Goal: Information Seeking & Learning: Learn about a topic

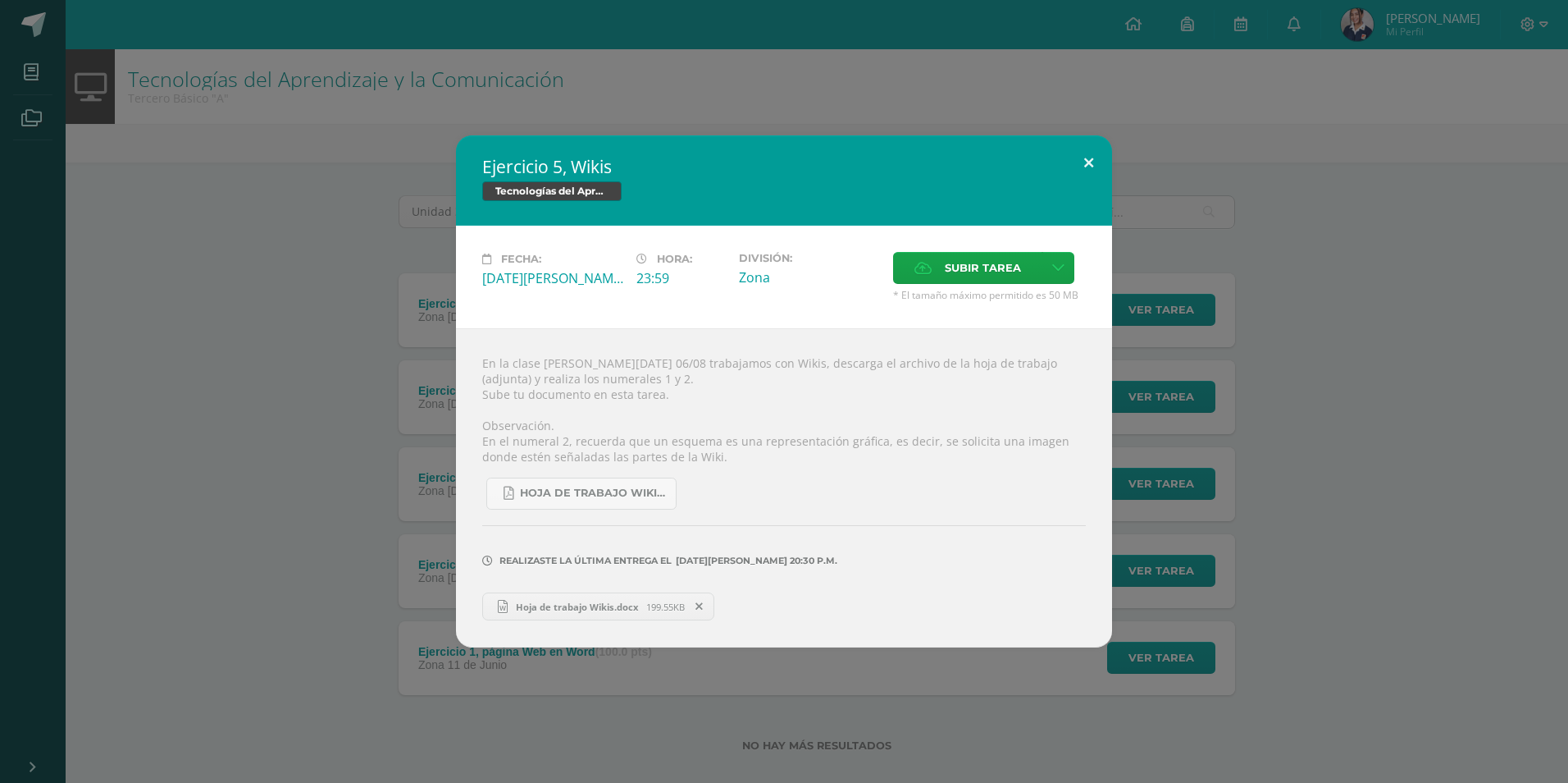
click at [1093, 162] on button at bounding box center [1088, 164] width 47 height 56
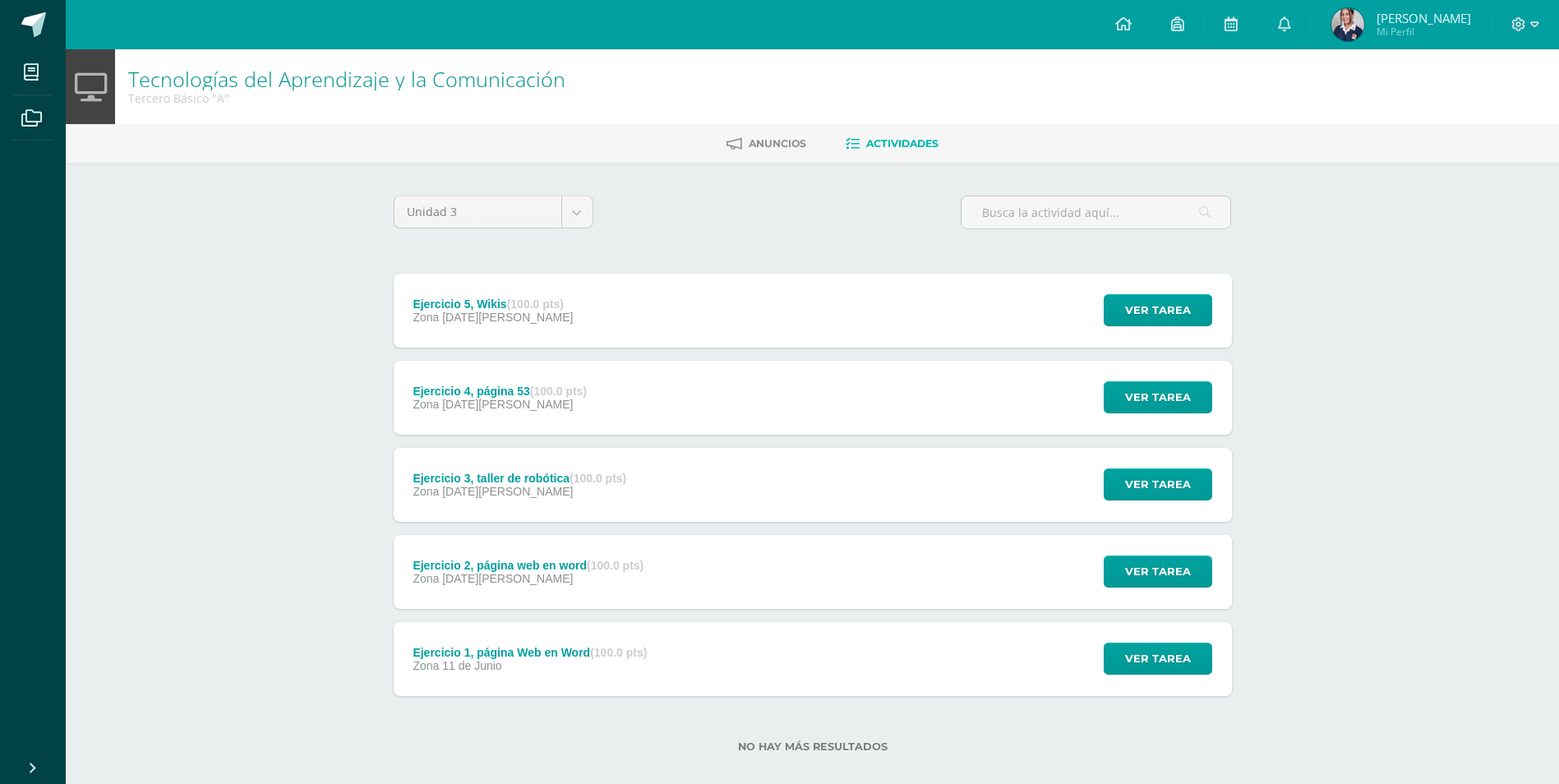
click at [817, 374] on div "Ejercicio 4, página 53 (100.0 pts) Zona [DATE][PERSON_NAME] Ver tarea Ejercicio…" at bounding box center [813, 398] width 838 height 74
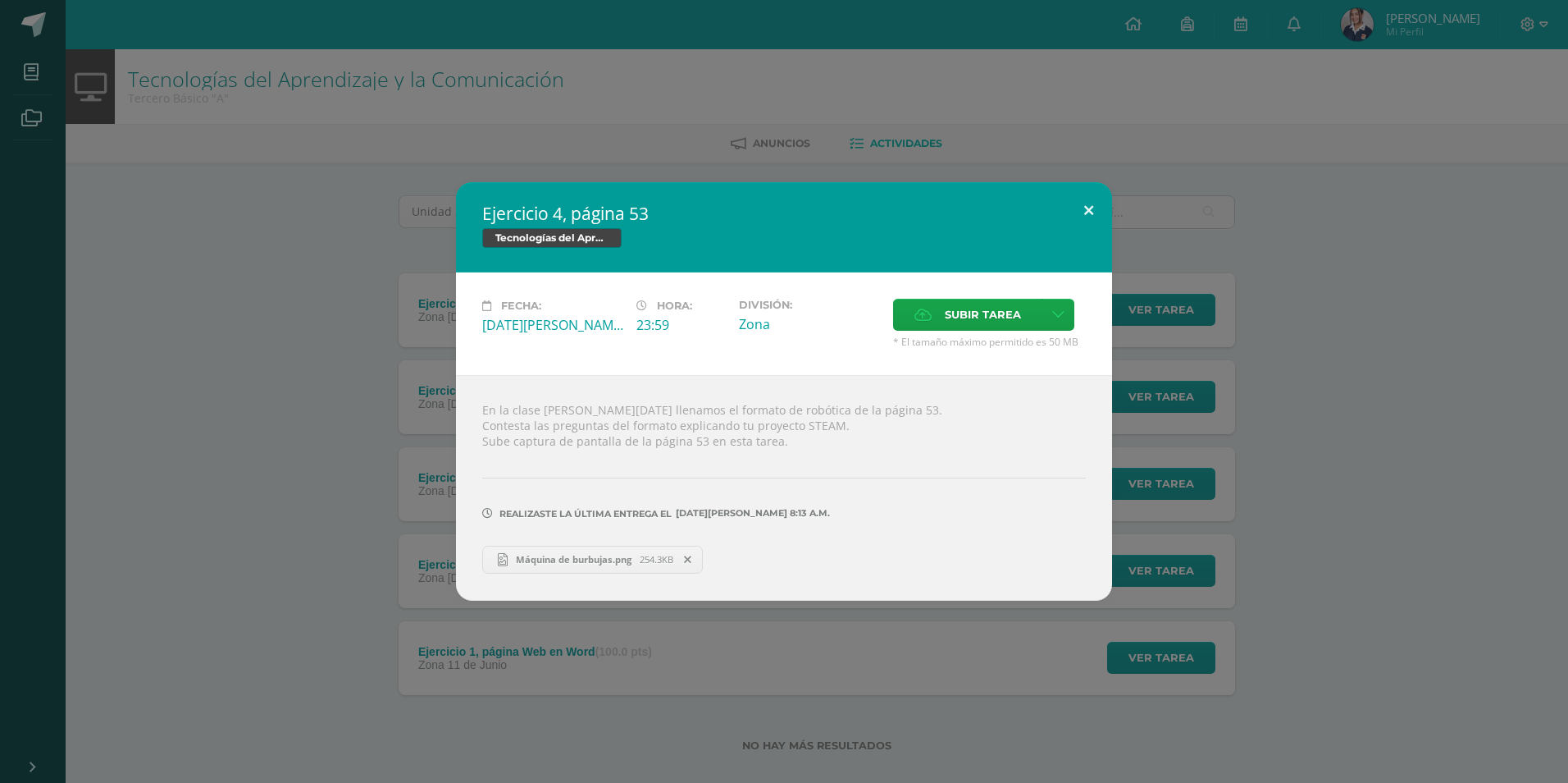
click at [1090, 206] on button at bounding box center [1088, 210] width 47 height 56
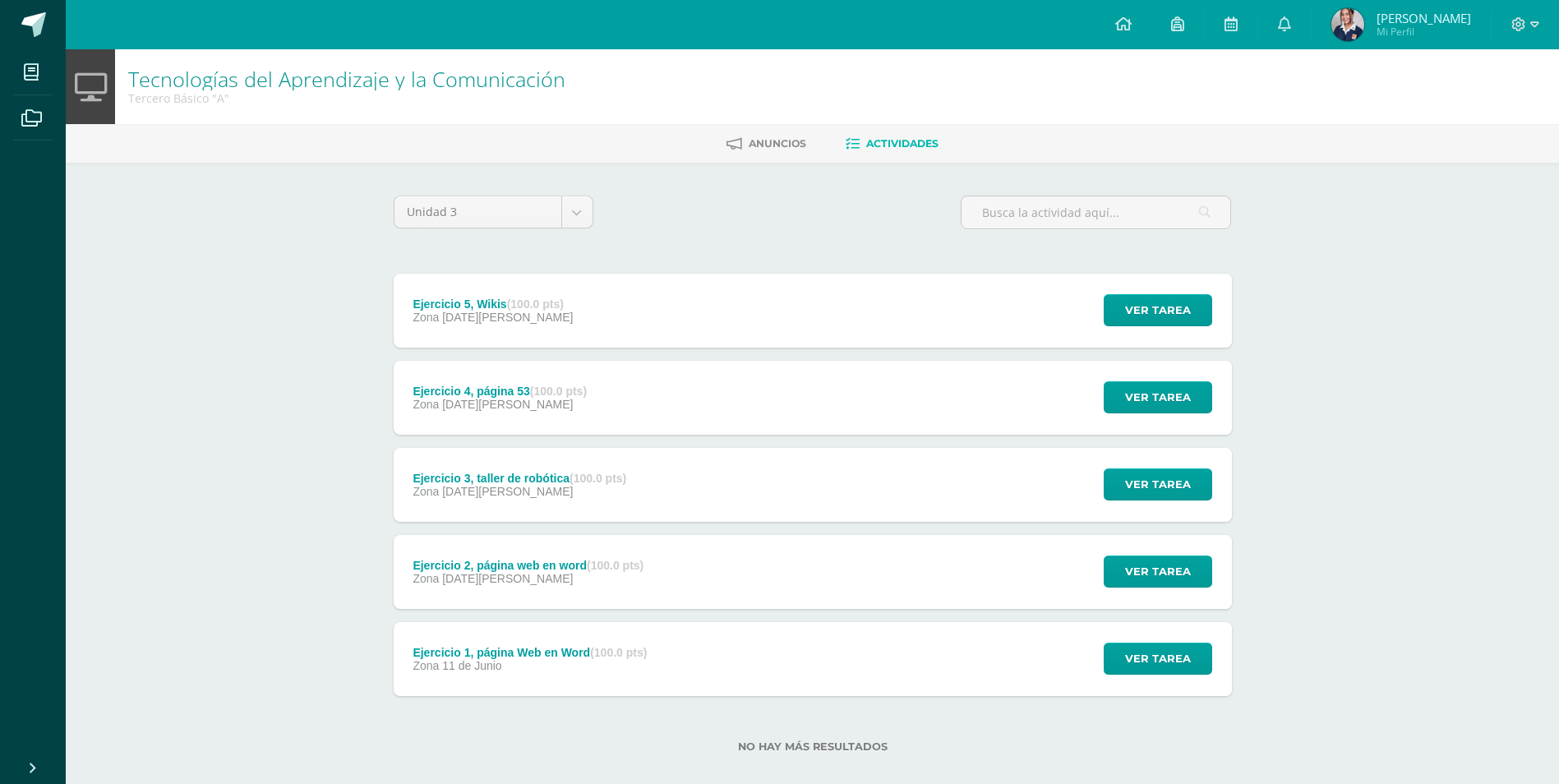
click at [679, 487] on div "Ejercicio 3, taller de robótica (100.0 pts) Zona [DATE][PERSON_NAME] Ver tarea …" at bounding box center [813, 485] width 838 height 74
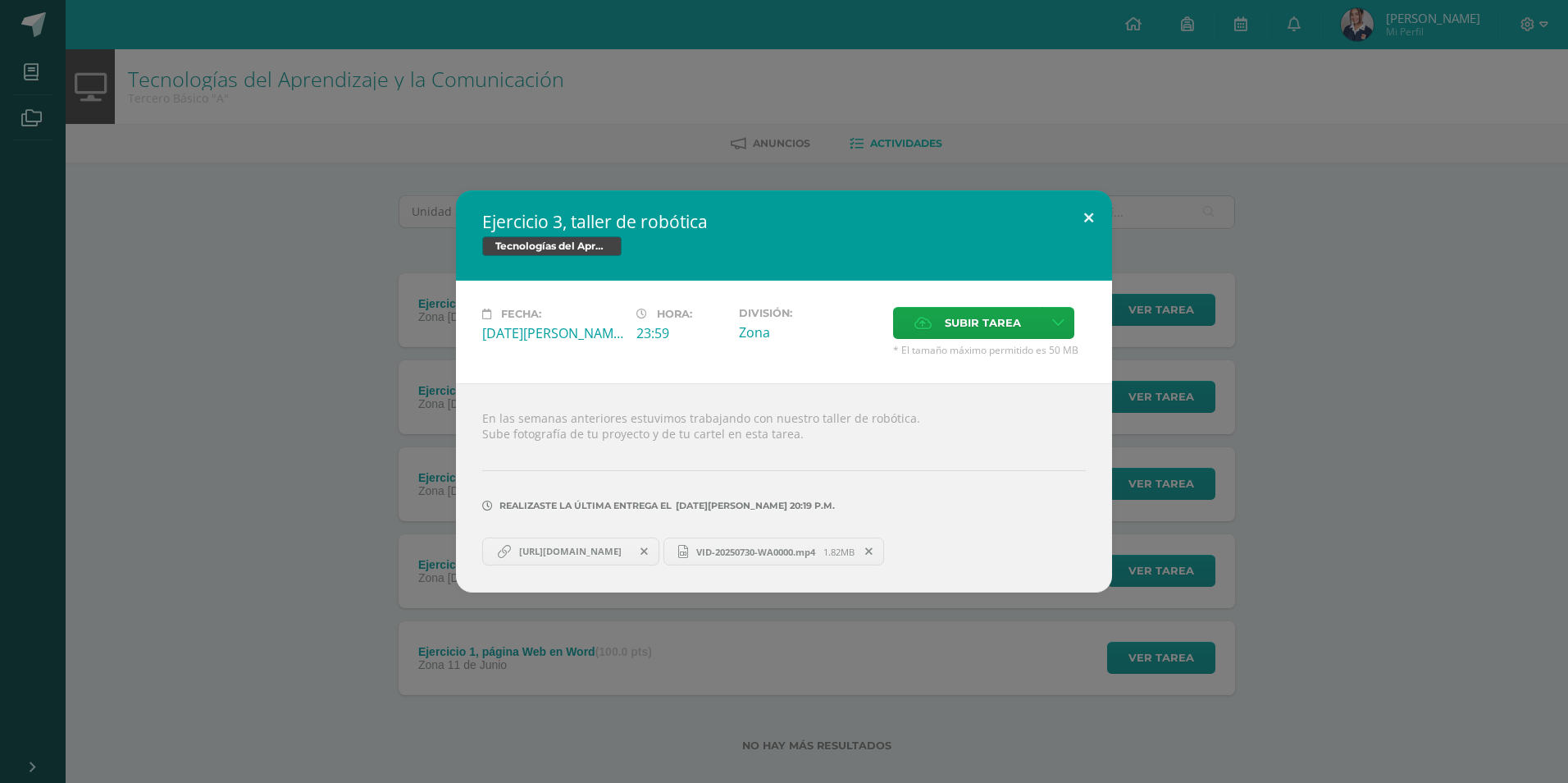
click at [1084, 215] on button at bounding box center [1088, 218] width 47 height 56
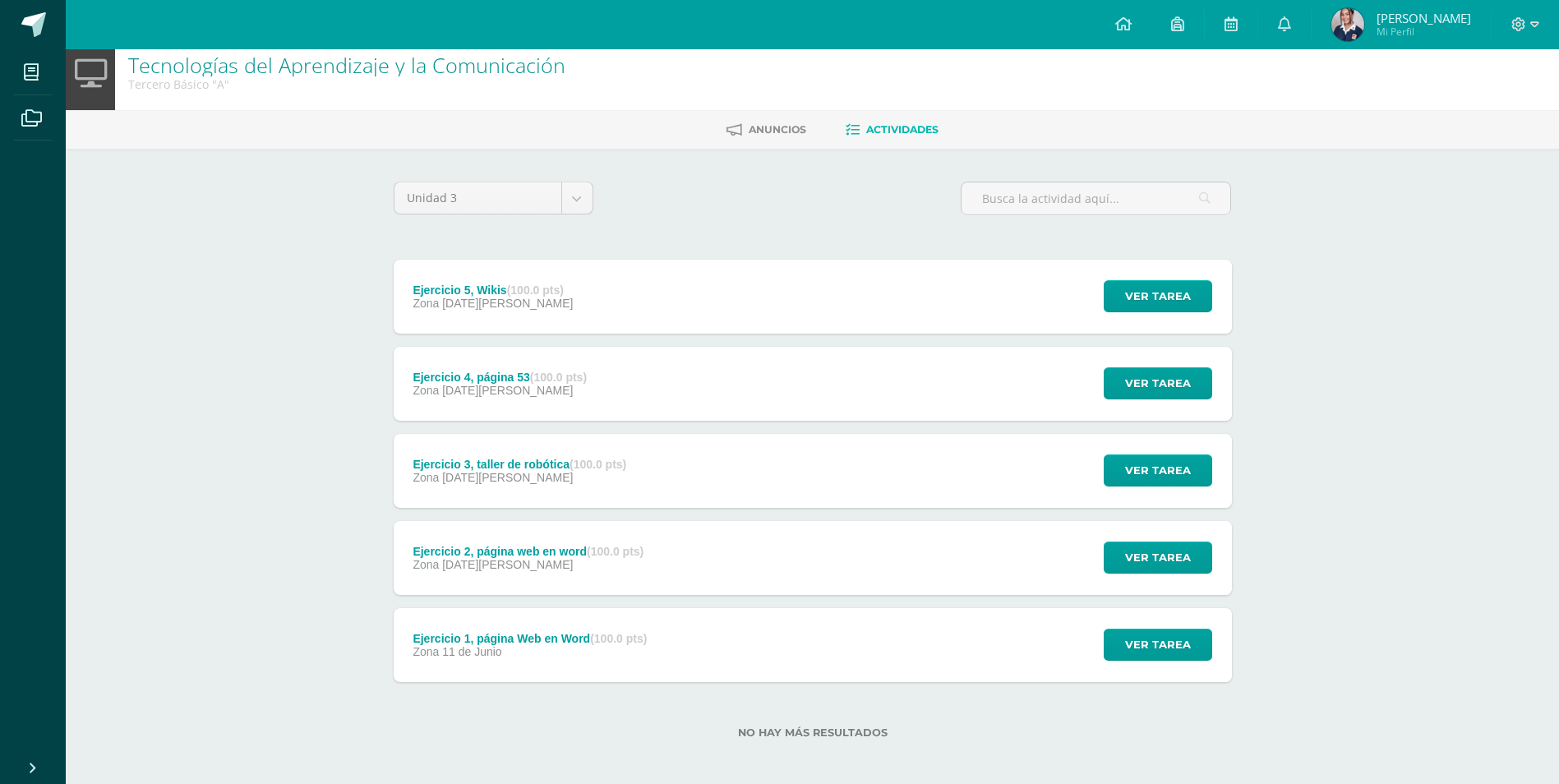
scroll to position [22, 0]
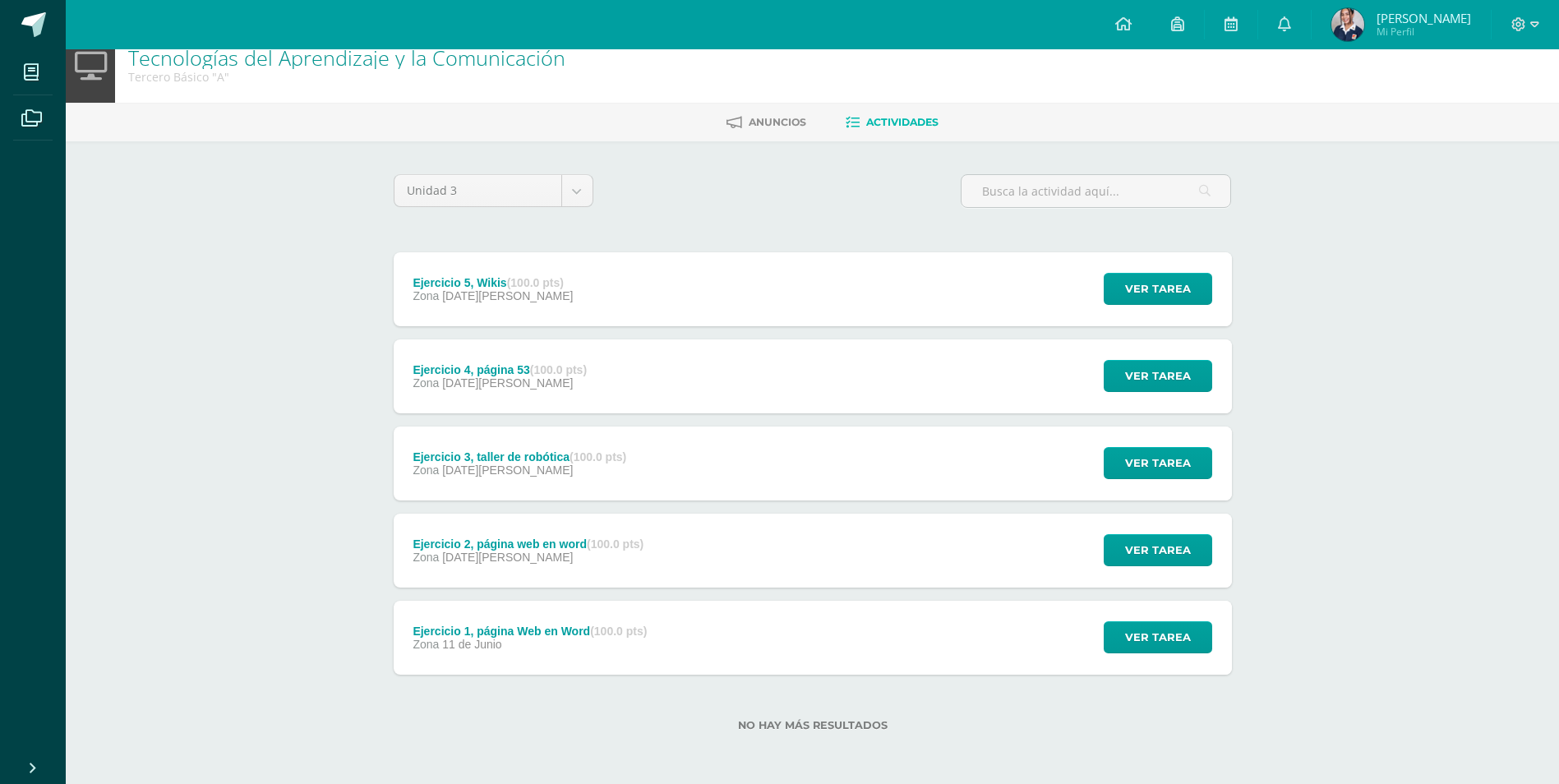
click at [685, 533] on div "Ejercicio 2, página web en word (100.0 pts) Zona [DATE][PERSON_NAME] Ver tarea …" at bounding box center [813, 550] width 838 height 74
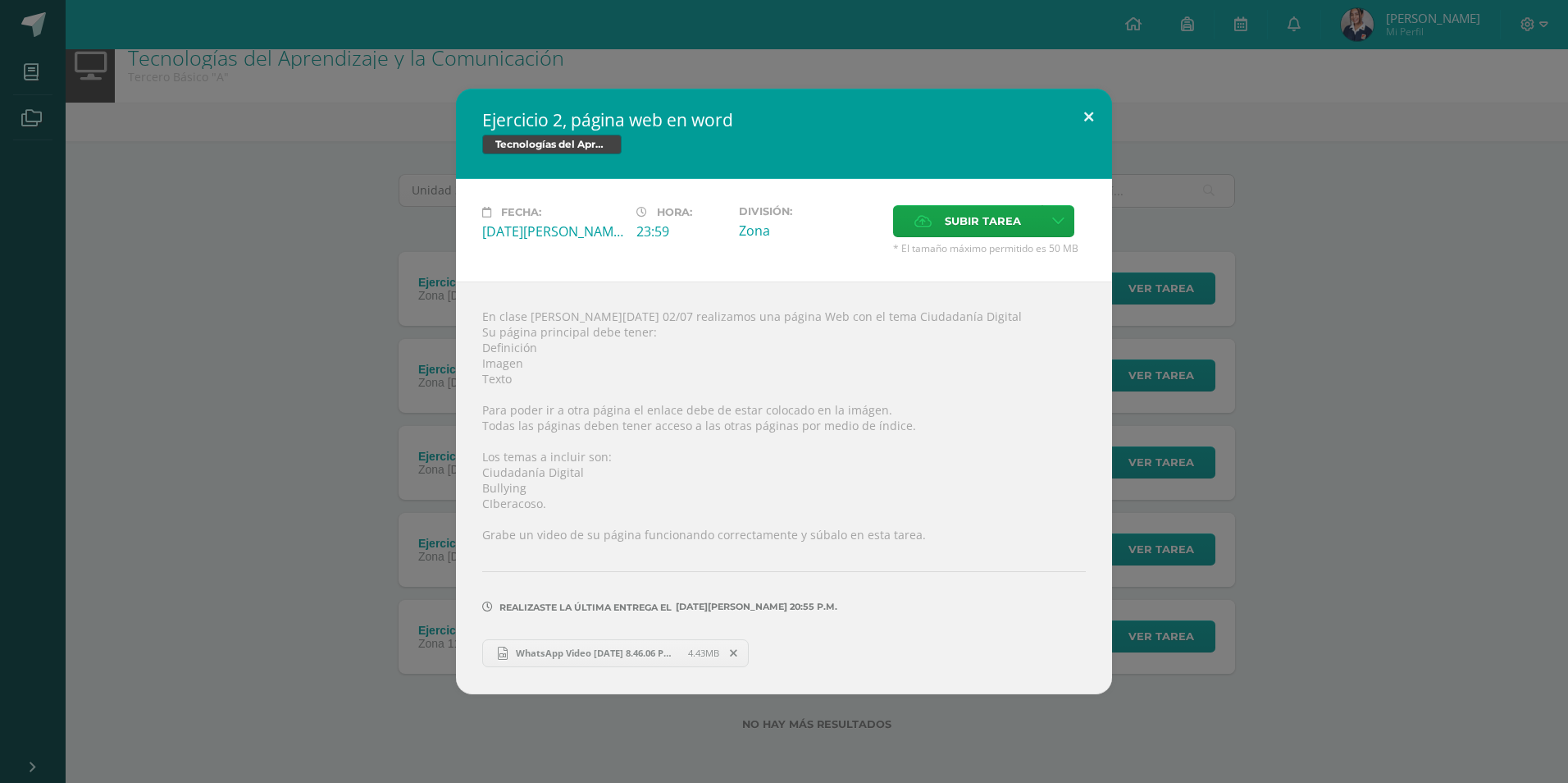
click at [1089, 124] on button at bounding box center [1088, 117] width 47 height 56
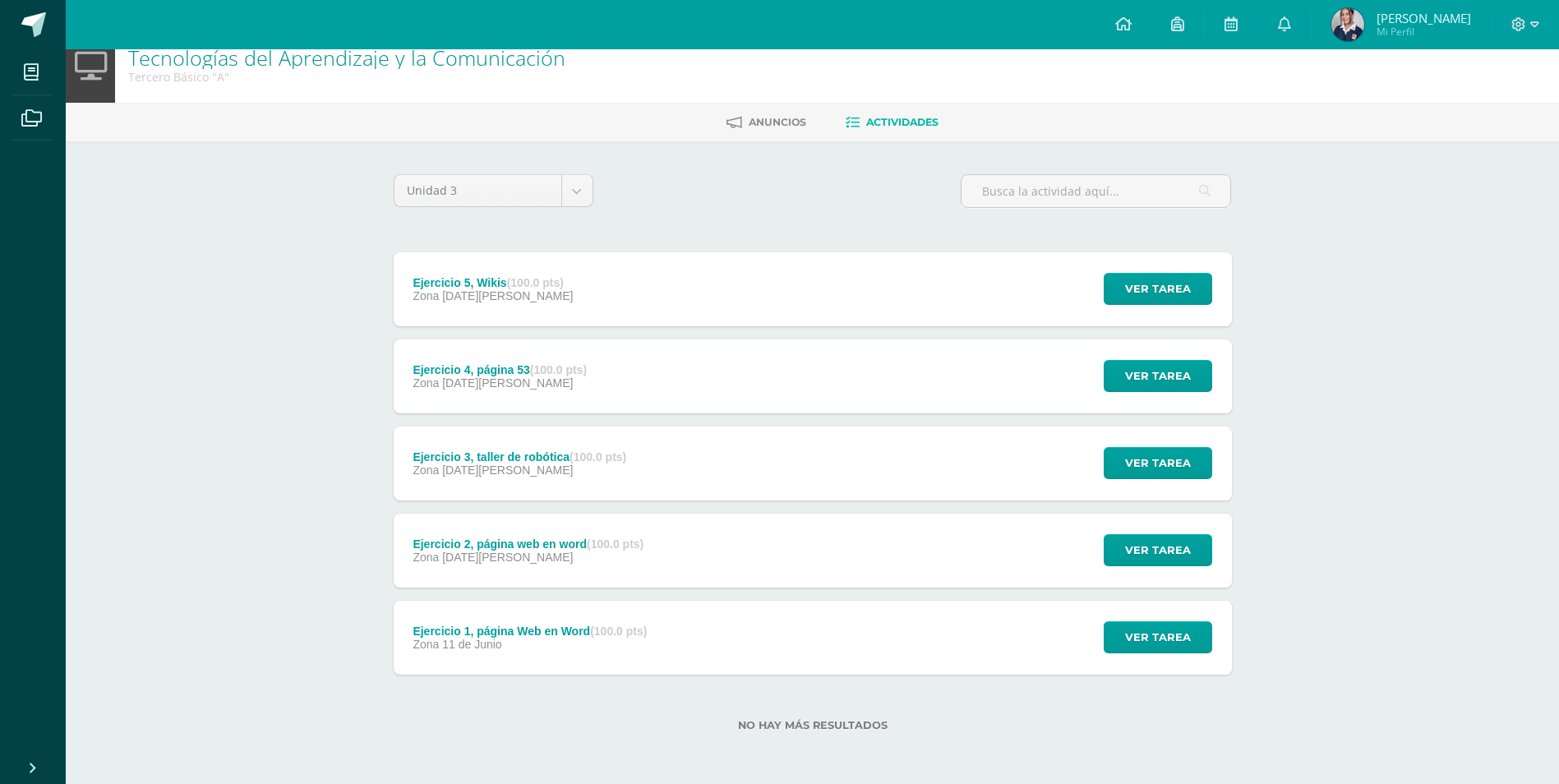
click at [671, 625] on div "Ejercicio 1, página Web en Word (100.0 pts) Zona [DATE][PERSON_NAME] Ver tarea …" at bounding box center [813, 638] width 838 height 74
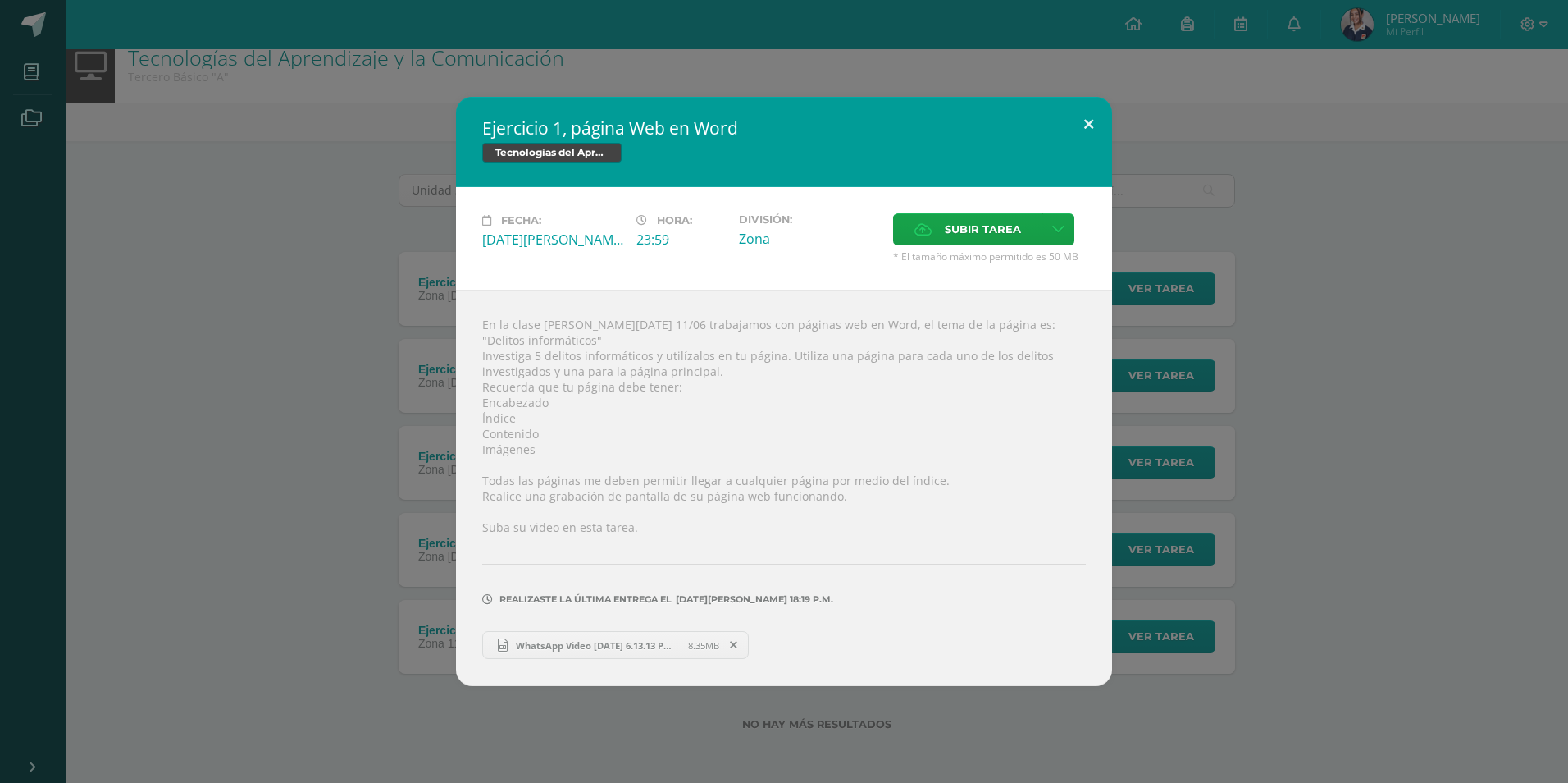
click at [1089, 133] on button at bounding box center [1088, 125] width 47 height 56
